Goal: Check status: Check status

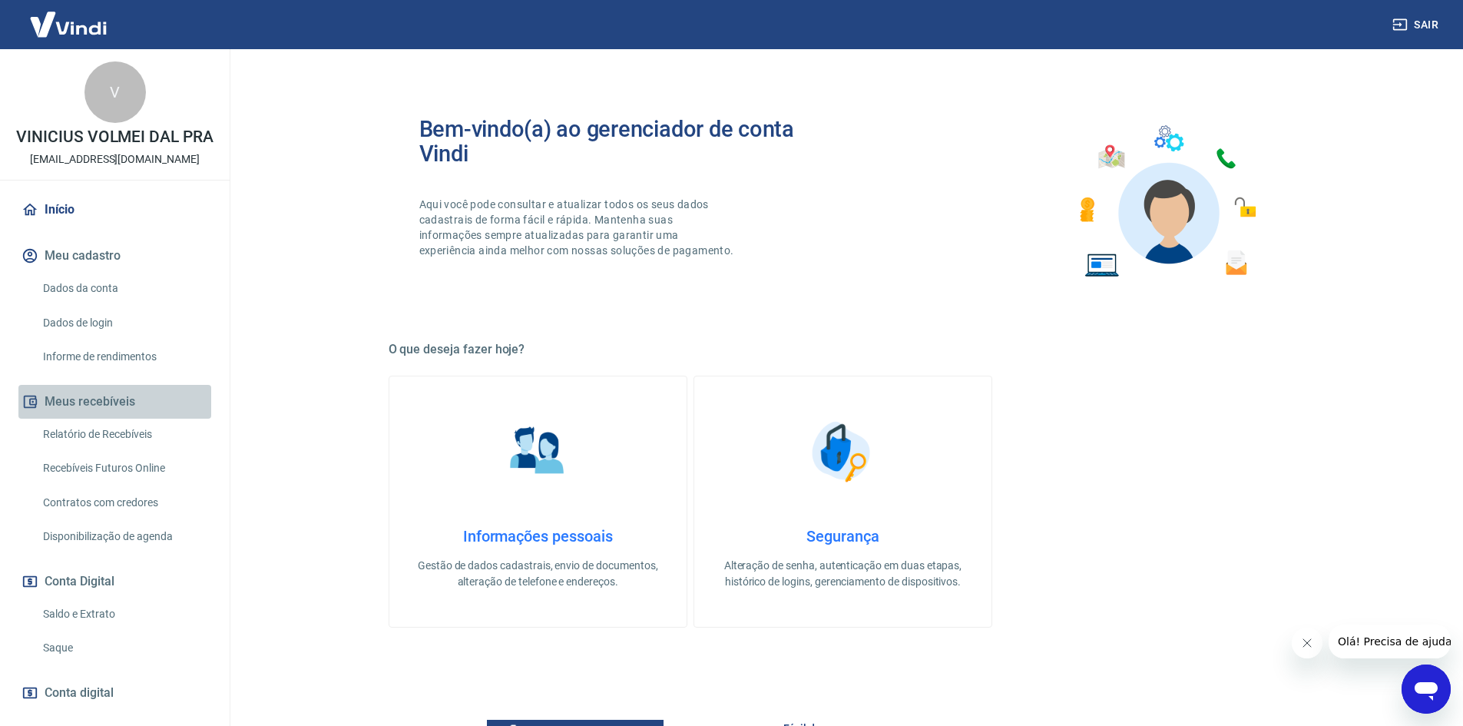
drag, startPoint x: 131, startPoint y: 429, endPoint x: 132, endPoint y: 440, distance: 10.8
click at [131, 419] on button "Meus recebíveis" at bounding box center [114, 402] width 193 height 34
click at [141, 449] on link "Relatório de Recebíveis" at bounding box center [124, 434] width 174 height 31
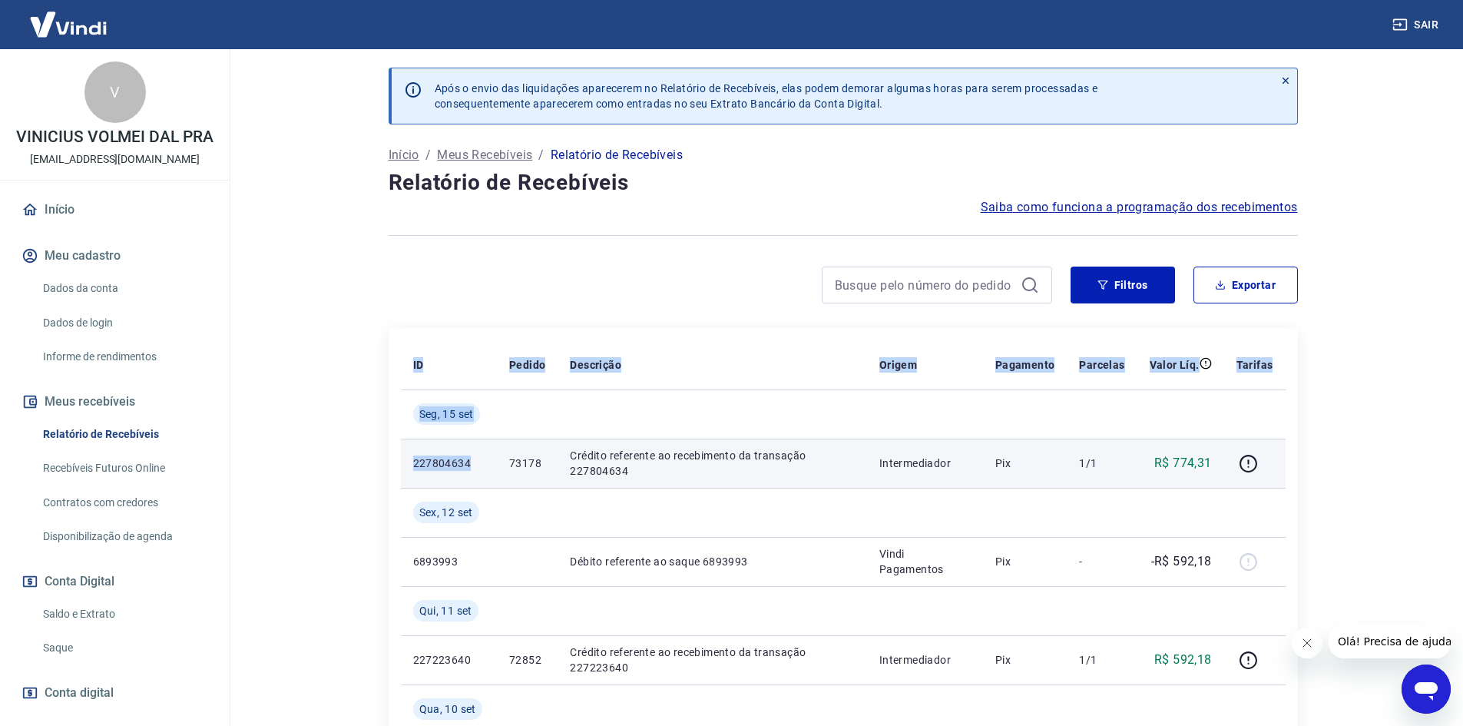
drag, startPoint x: 395, startPoint y: 458, endPoint x: 494, endPoint y: 459, distance: 99.1
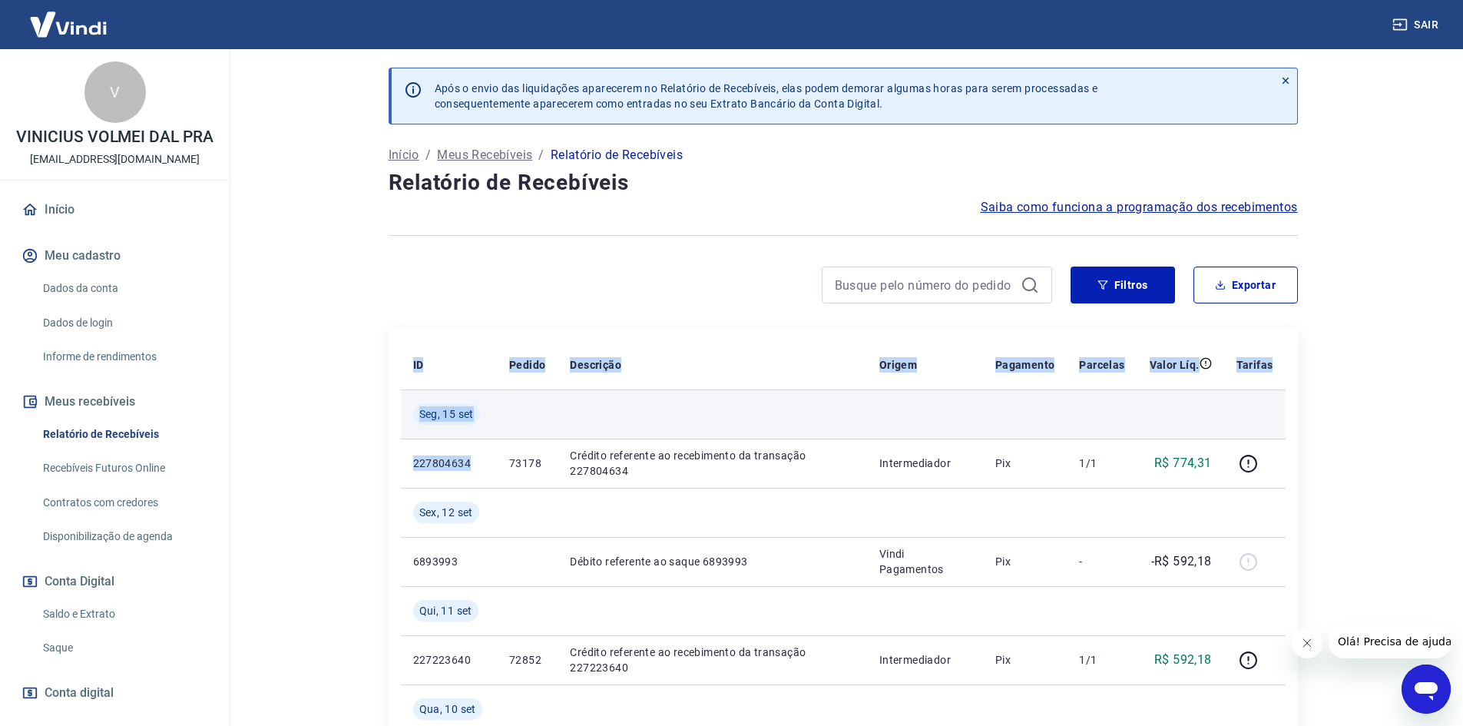
click at [515, 412] on td at bounding box center [527, 413] width 61 height 49
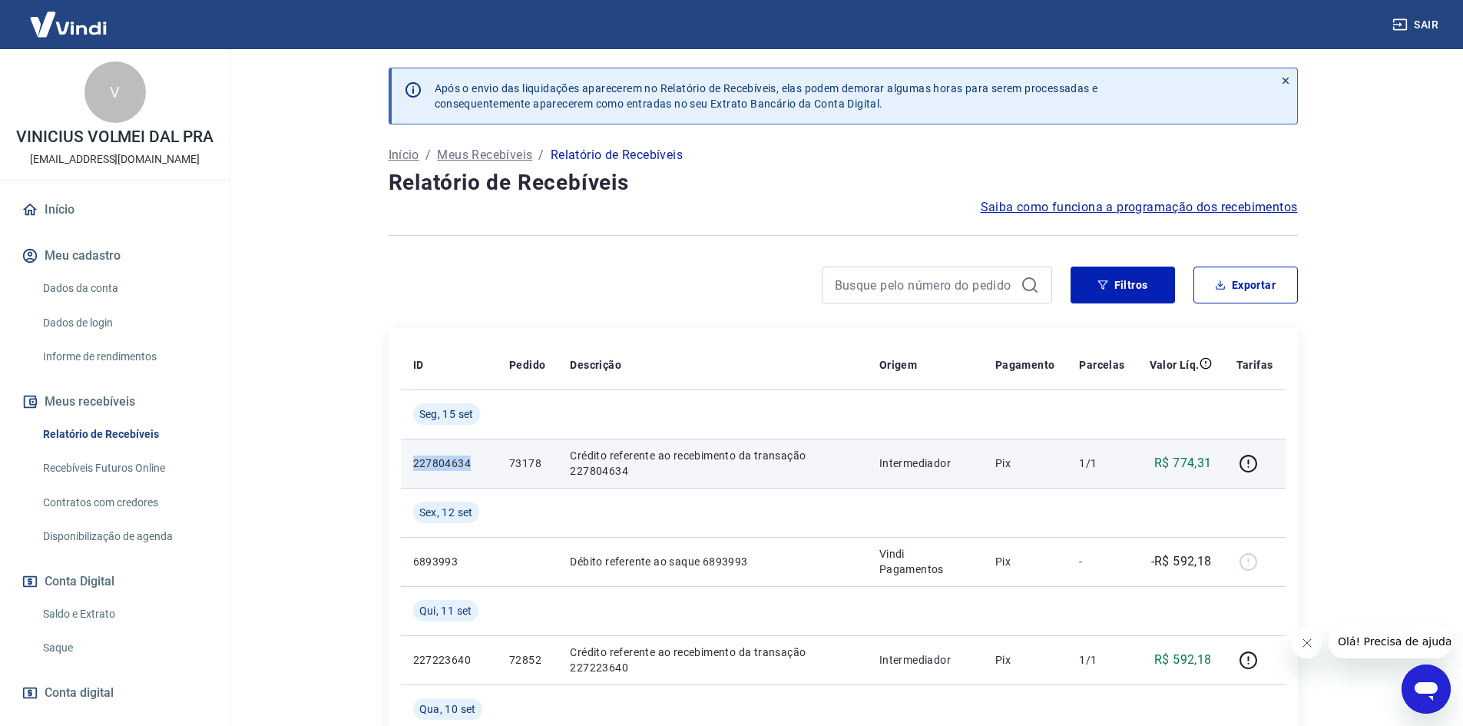
drag, startPoint x: 406, startPoint y: 466, endPoint x: 478, endPoint y: 463, distance: 72.3
click at [478, 463] on td "227804634" at bounding box center [449, 463] width 96 height 49
copy p "227804634"
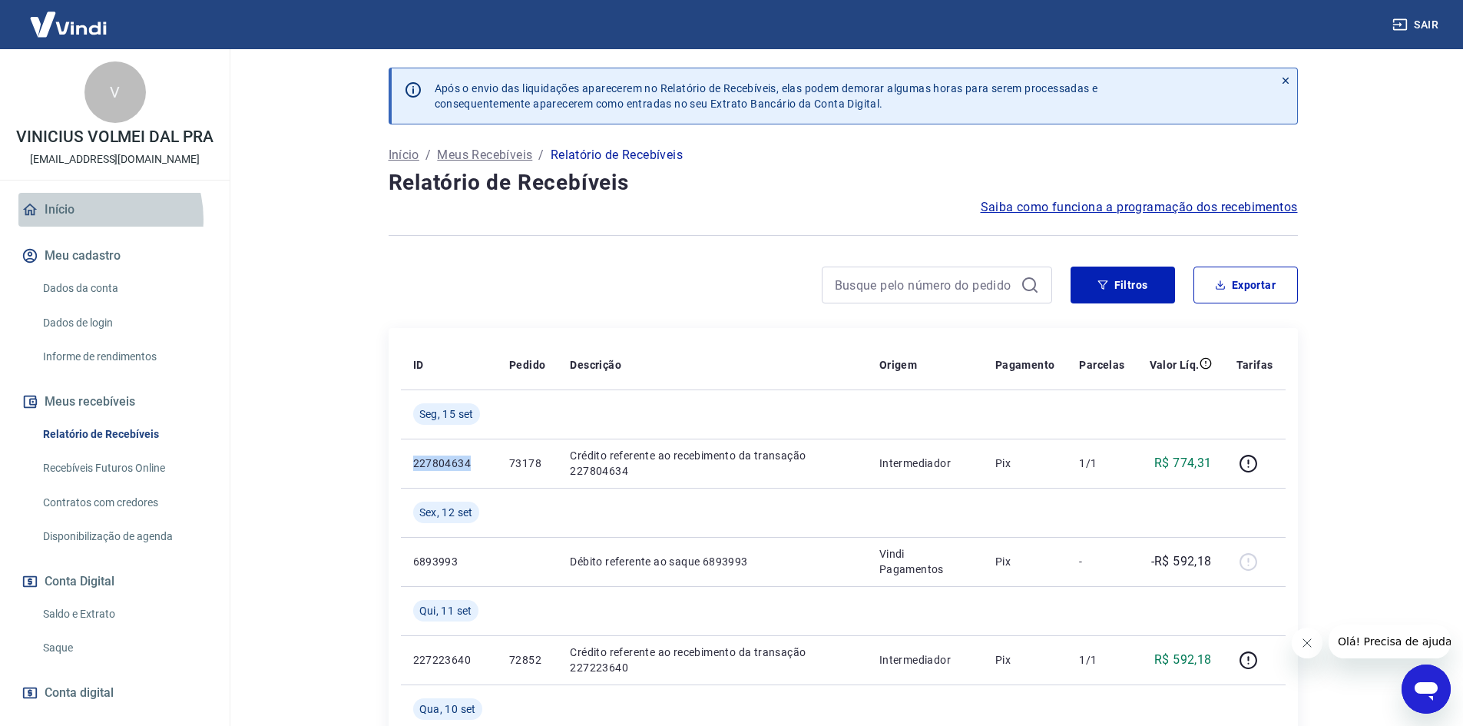
click at [86, 227] on link "Início" at bounding box center [114, 210] width 193 height 34
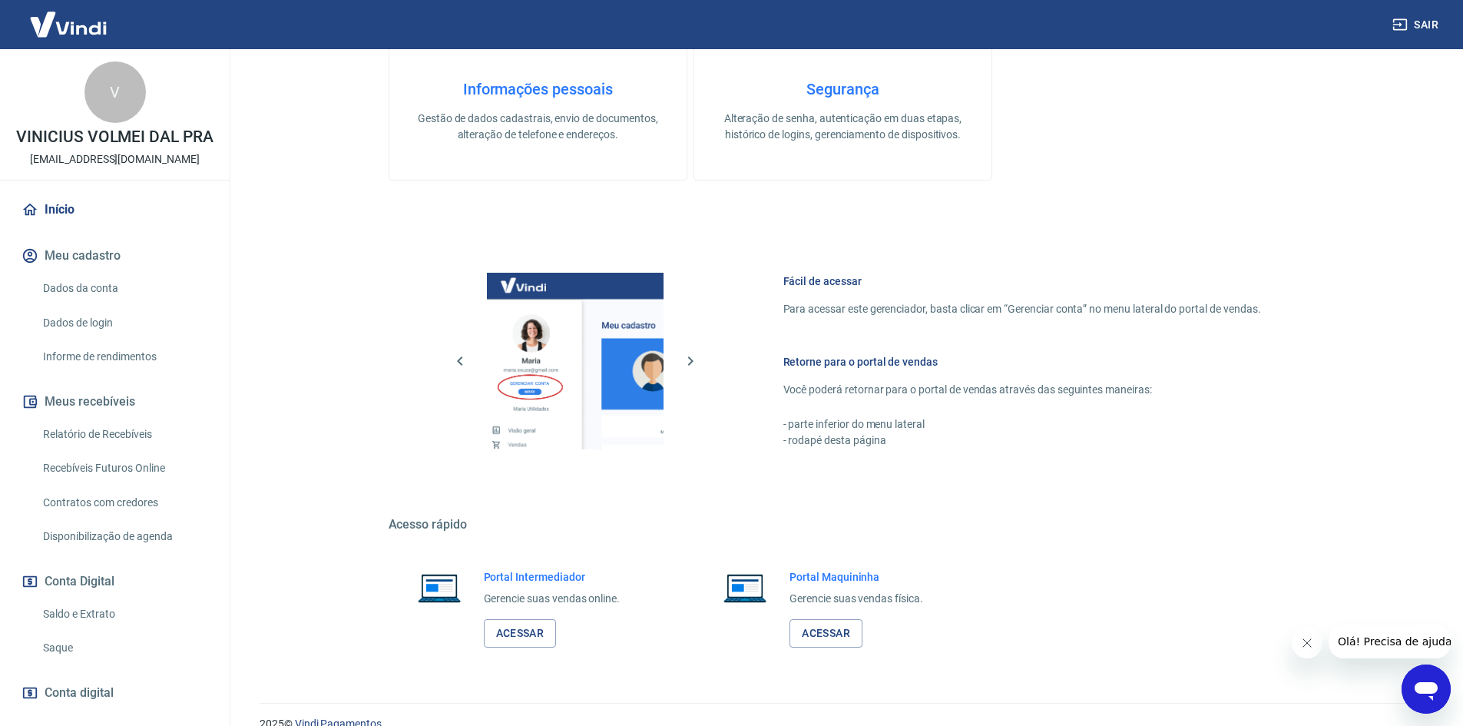
scroll to position [461, 0]
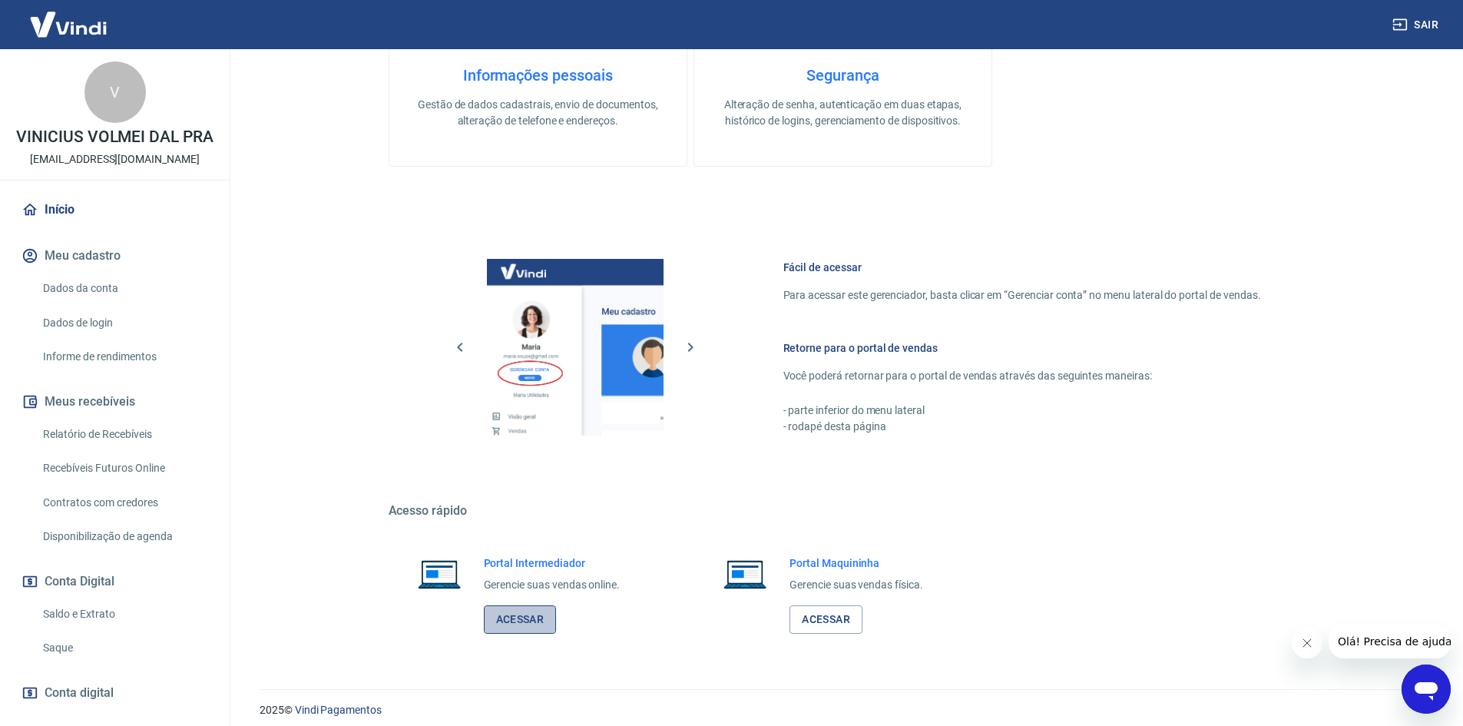
click at [490, 617] on link "Acessar" at bounding box center [520, 619] width 73 height 28
